Goal: Find specific page/section: Find specific page/section

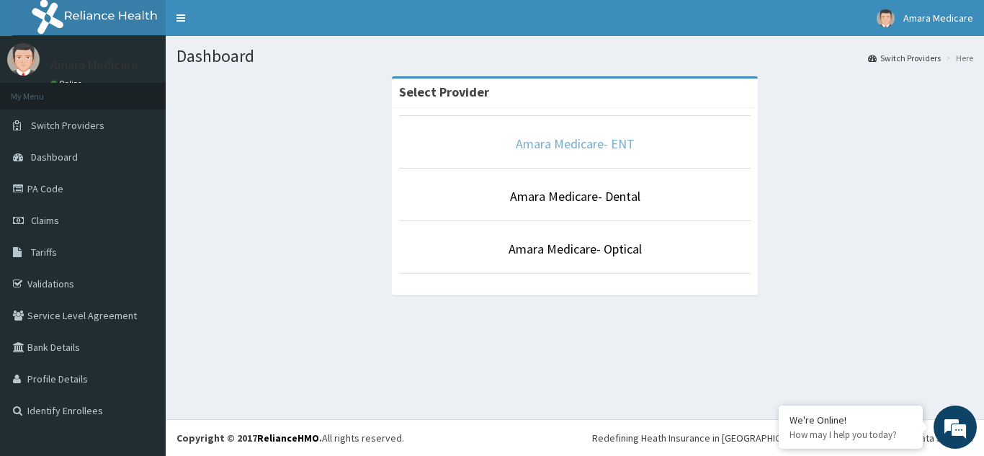
click at [591, 143] on link "Amara Medicare- ENT" at bounding box center [575, 143] width 119 height 17
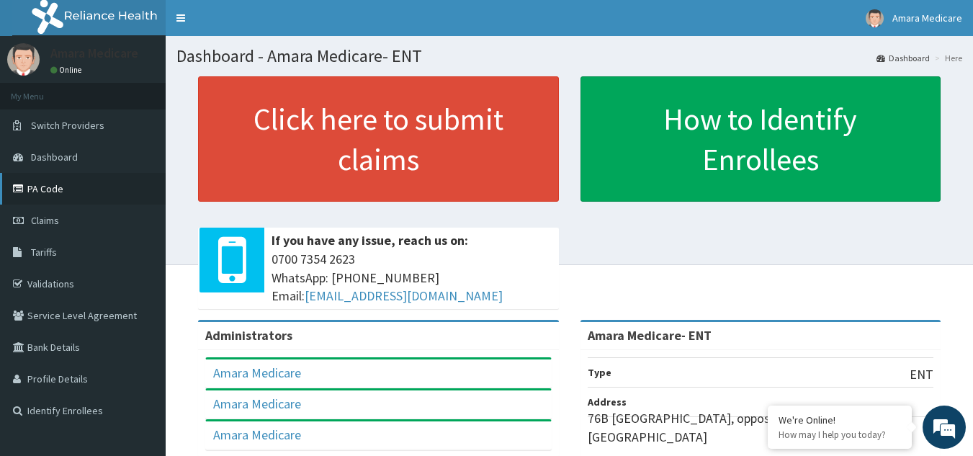
click at [41, 181] on link "PA Code" at bounding box center [83, 189] width 166 height 32
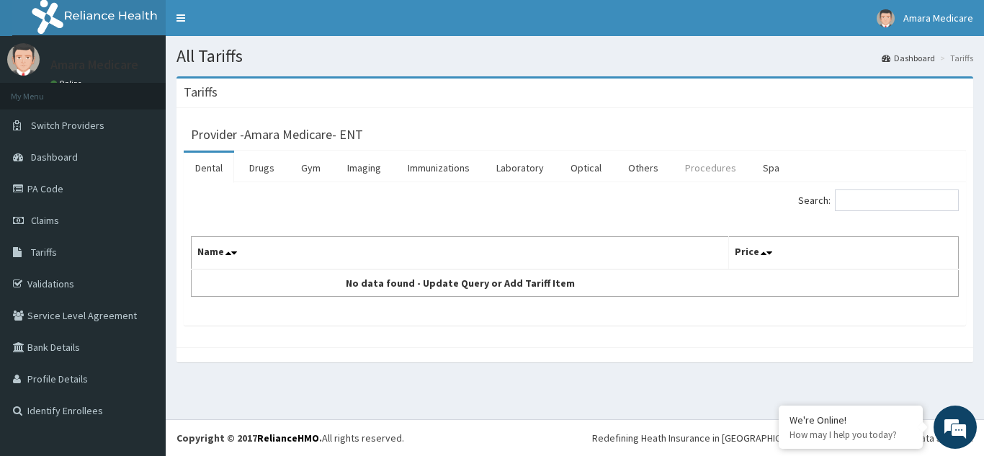
click at [689, 168] on link "Procedures" at bounding box center [711, 168] width 74 height 30
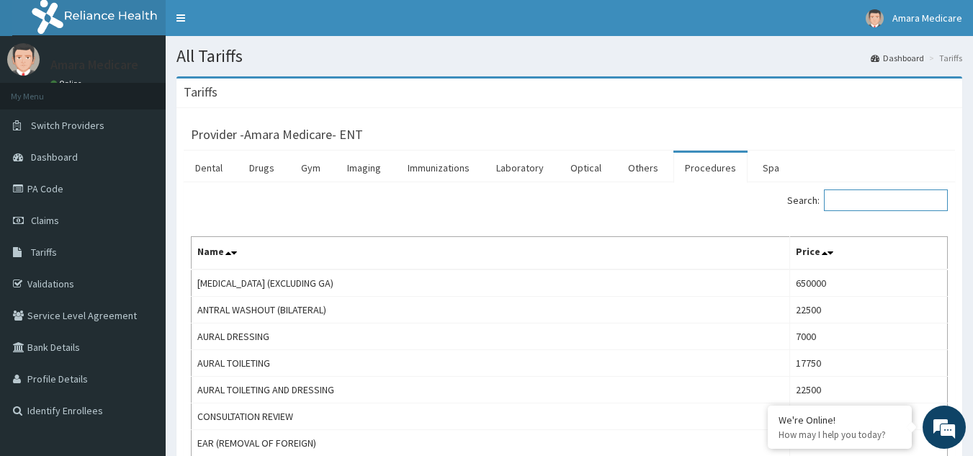
click at [907, 195] on input "Search:" at bounding box center [886, 200] width 124 height 22
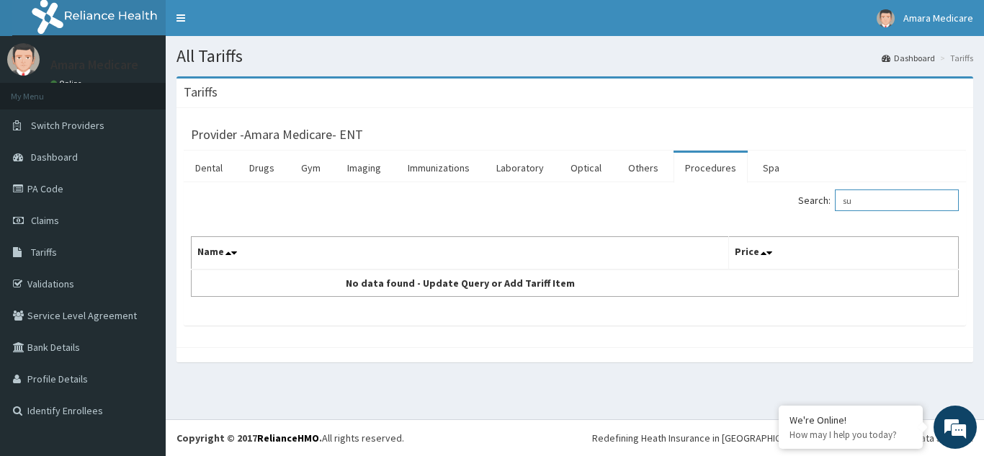
type input "s"
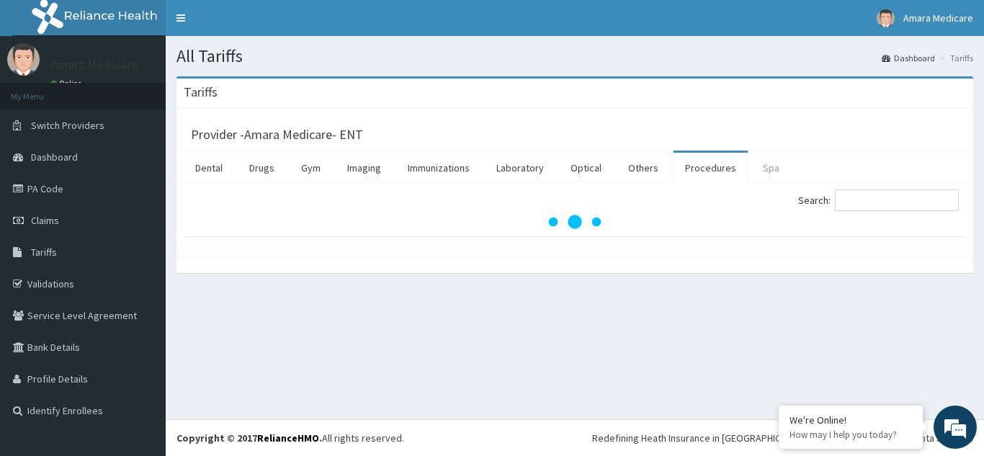
click at [778, 171] on link "Spa" at bounding box center [771, 168] width 40 height 30
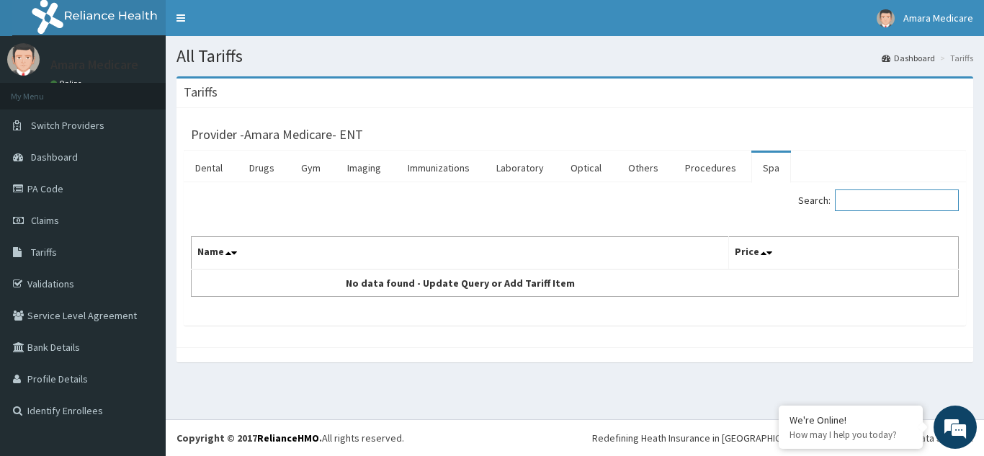
click at [892, 197] on input "Search:" at bounding box center [897, 200] width 124 height 22
type input "p"
type input "m"
click at [592, 162] on link "Optical" at bounding box center [586, 168] width 54 height 30
click at [511, 174] on link "Laboratory" at bounding box center [520, 168] width 71 height 30
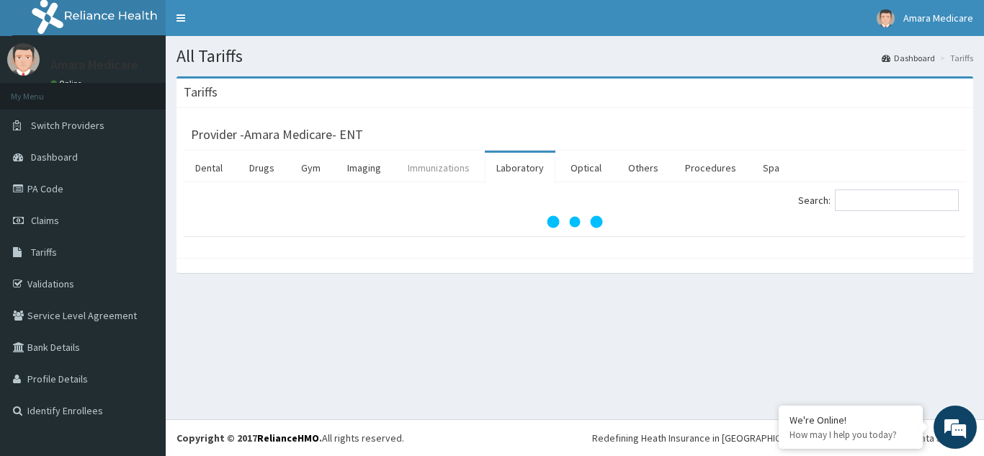
click at [463, 169] on link "Immunizations" at bounding box center [438, 168] width 85 height 30
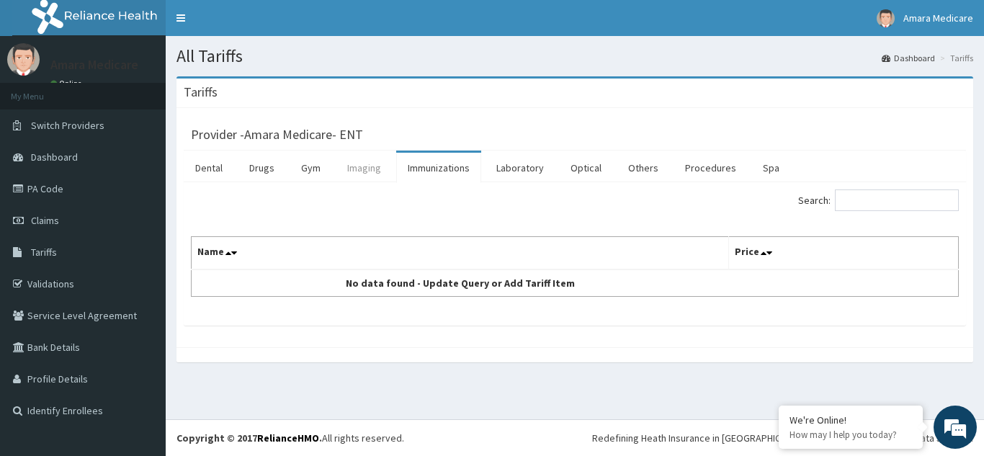
click at [387, 165] on link "Imaging" at bounding box center [364, 168] width 57 height 30
click at [588, 169] on link "Optical" at bounding box center [586, 168] width 54 height 30
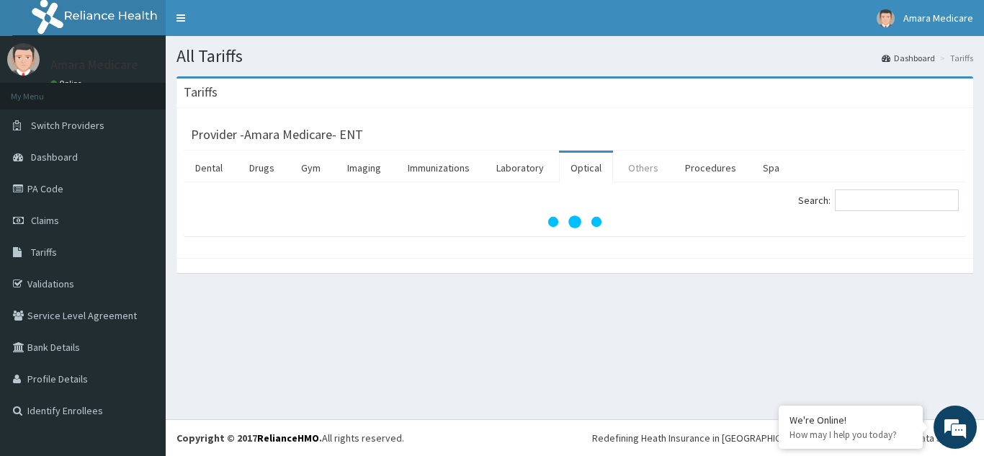
click at [649, 173] on link "Others" at bounding box center [643, 168] width 53 height 30
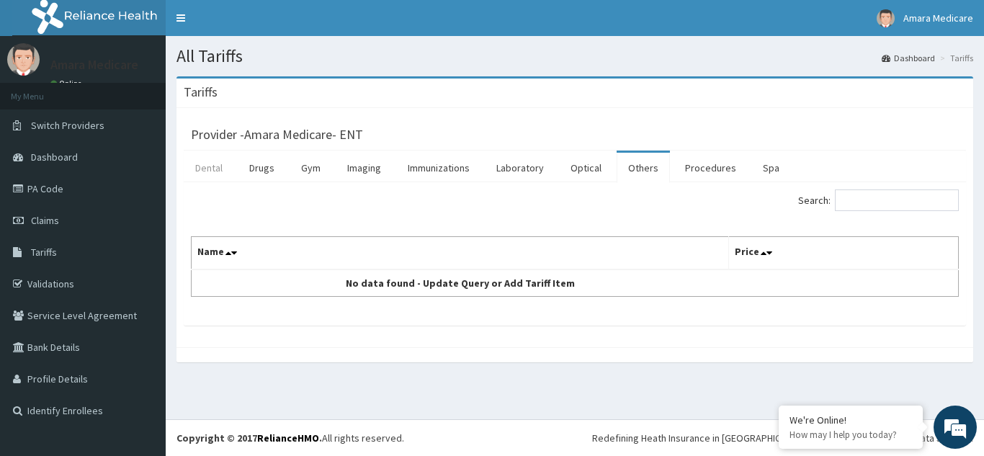
click at [221, 167] on link "Dental" at bounding box center [209, 168] width 50 height 30
click at [280, 182] on link "Drugs" at bounding box center [262, 168] width 48 height 30
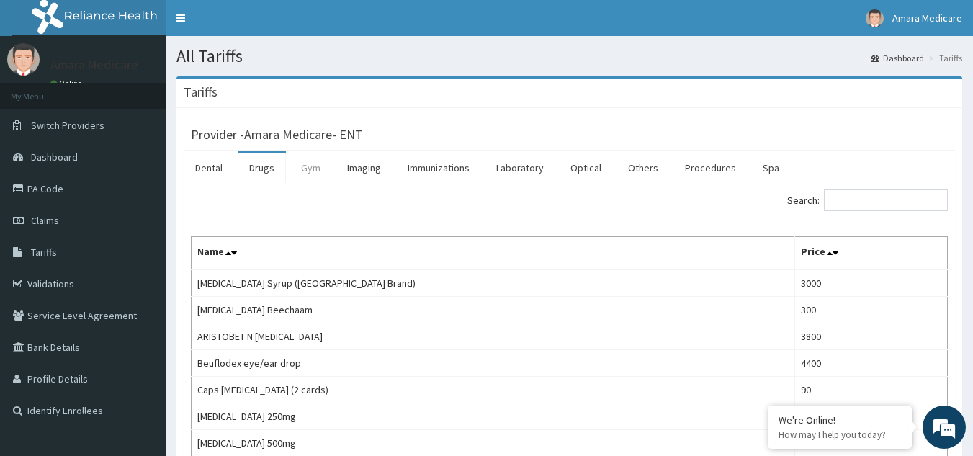
click at [318, 161] on link "Gym" at bounding box center [311, 168] width 43 height 30
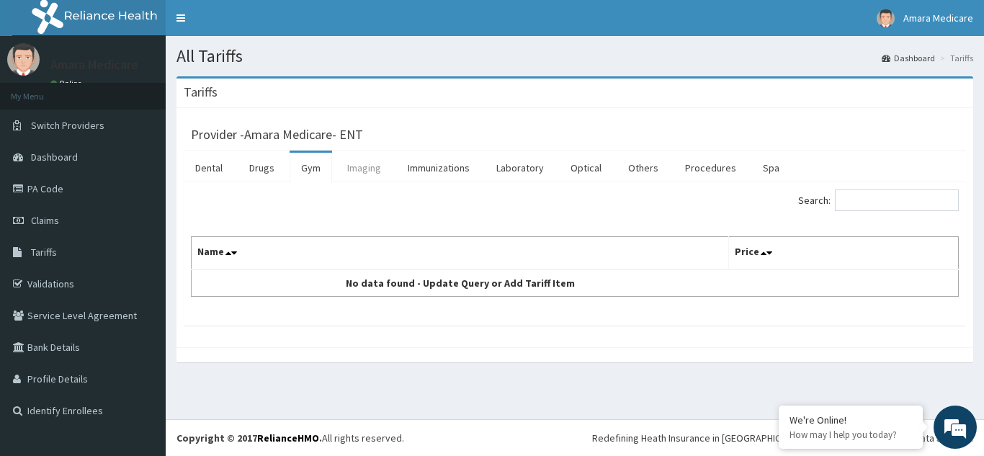
click at [355, 158] on link "Imaging" at bounding box center [364, 168] width 57 height 30
click at [452, 171] on link "Immunizations" at bounding box center [438, 168] width 85 height 30
click at [515, 171] on link "Laboratory" at bounding box center [520, 168] width 71 height 30
click at [573, 173] on link "Optical" at bounding box center [586, 168] width 54 height 30
click at [626, 169] on link "Others" at bounding box center [643, 168] width 53 height 30
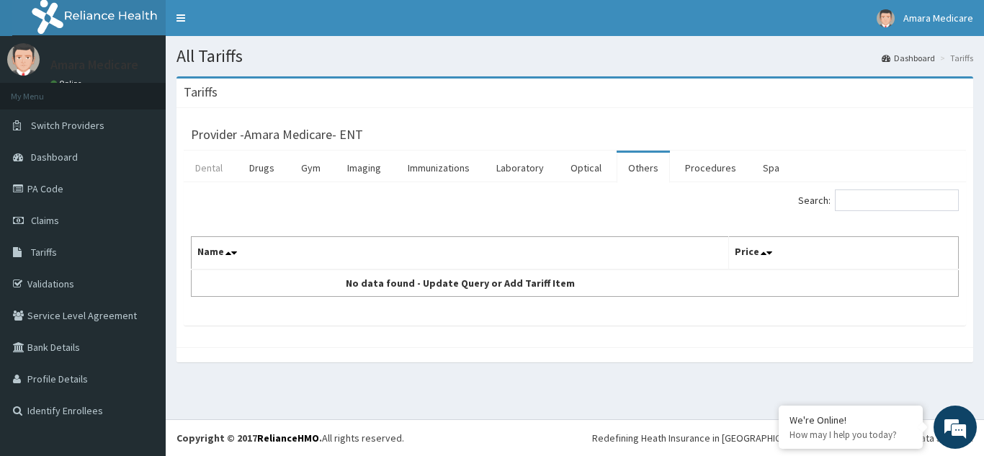
click at [206, 162] on link "Dental" at bounding box center [209, 168] width 50 height 30
